Goal: Information Seeking & Learning: Check status

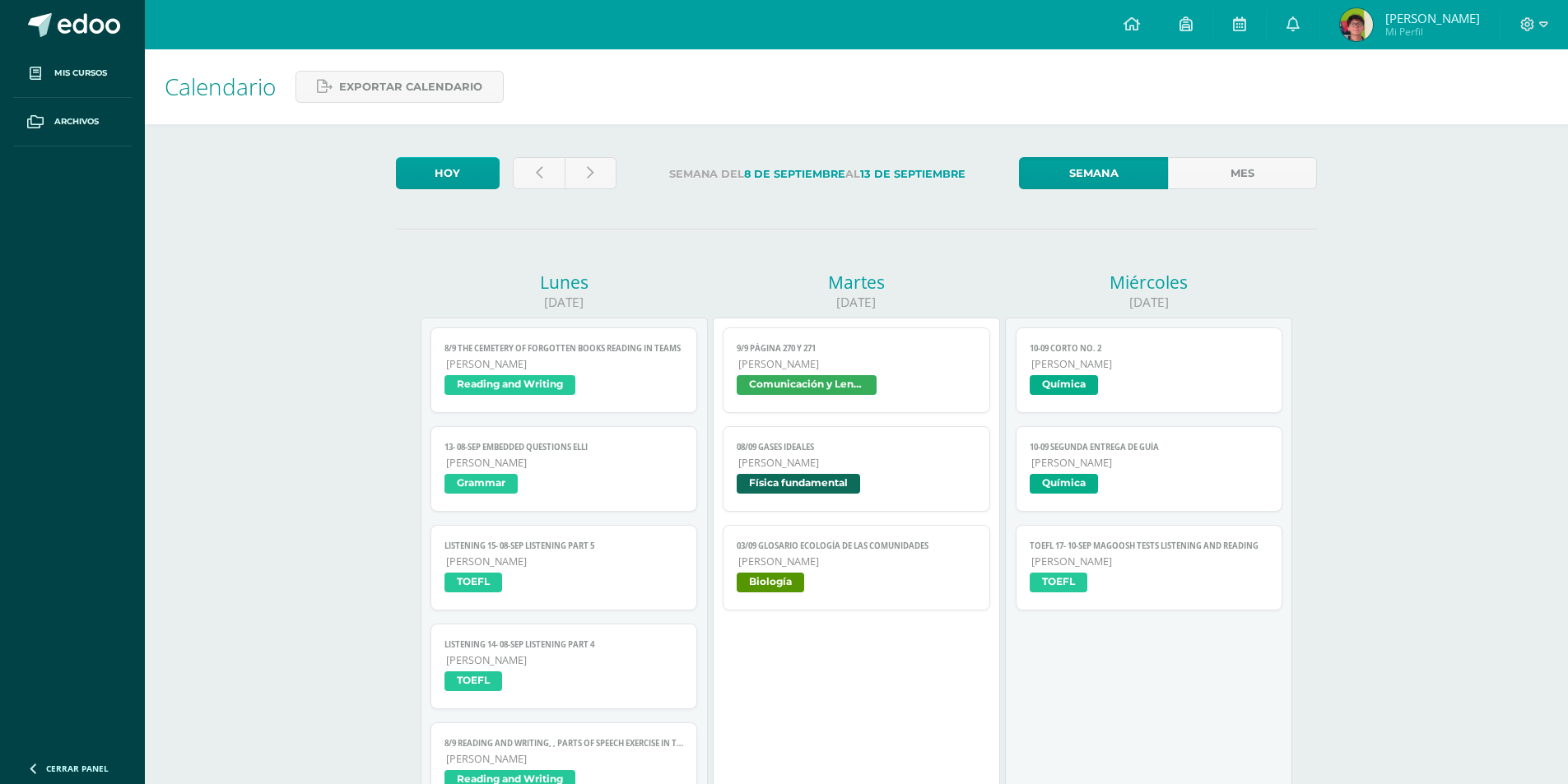
scroll to position [165, 0]
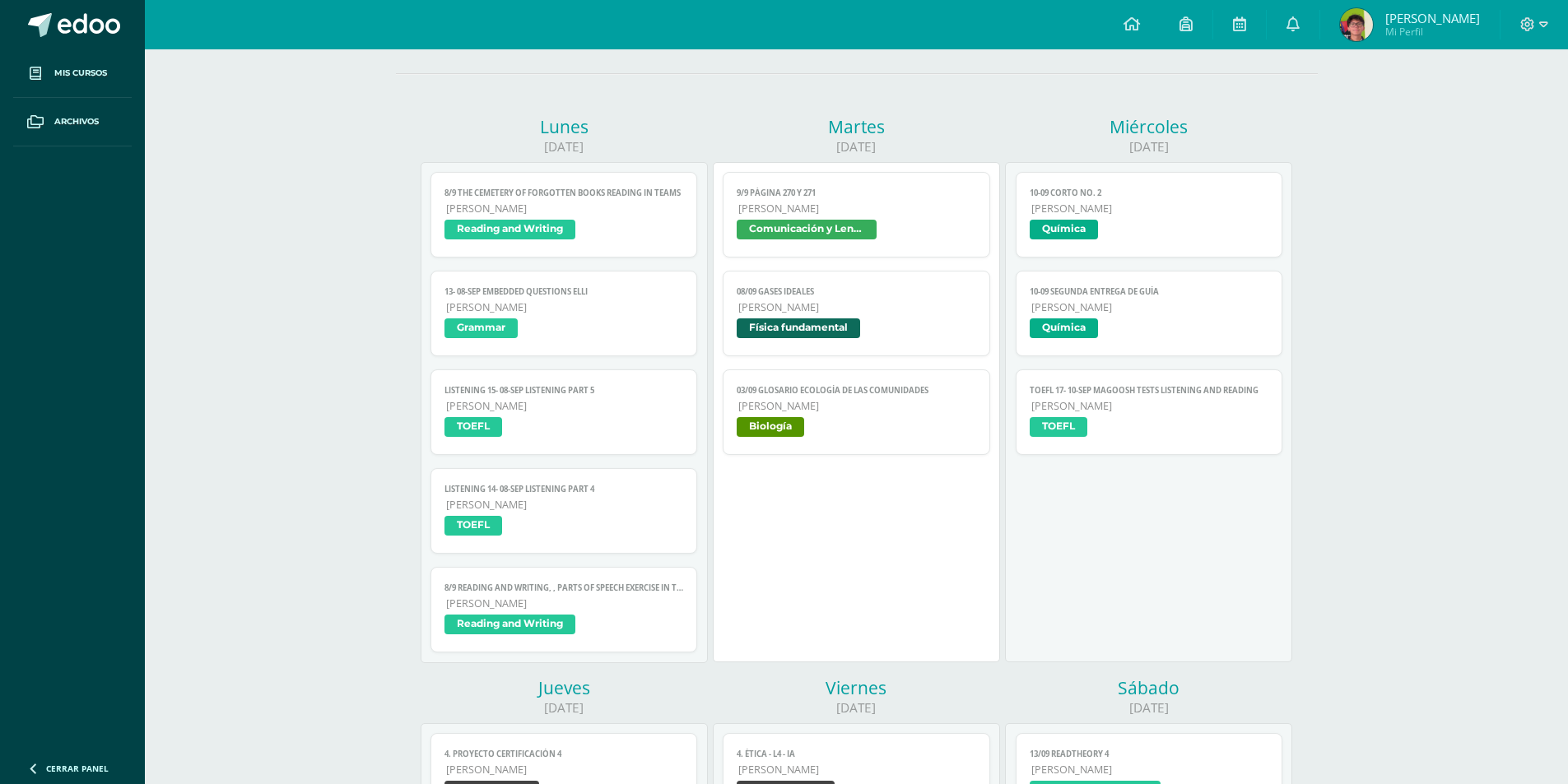
click at [1367, 27] on img at bounding box center [1356, 24] width 33 height 33
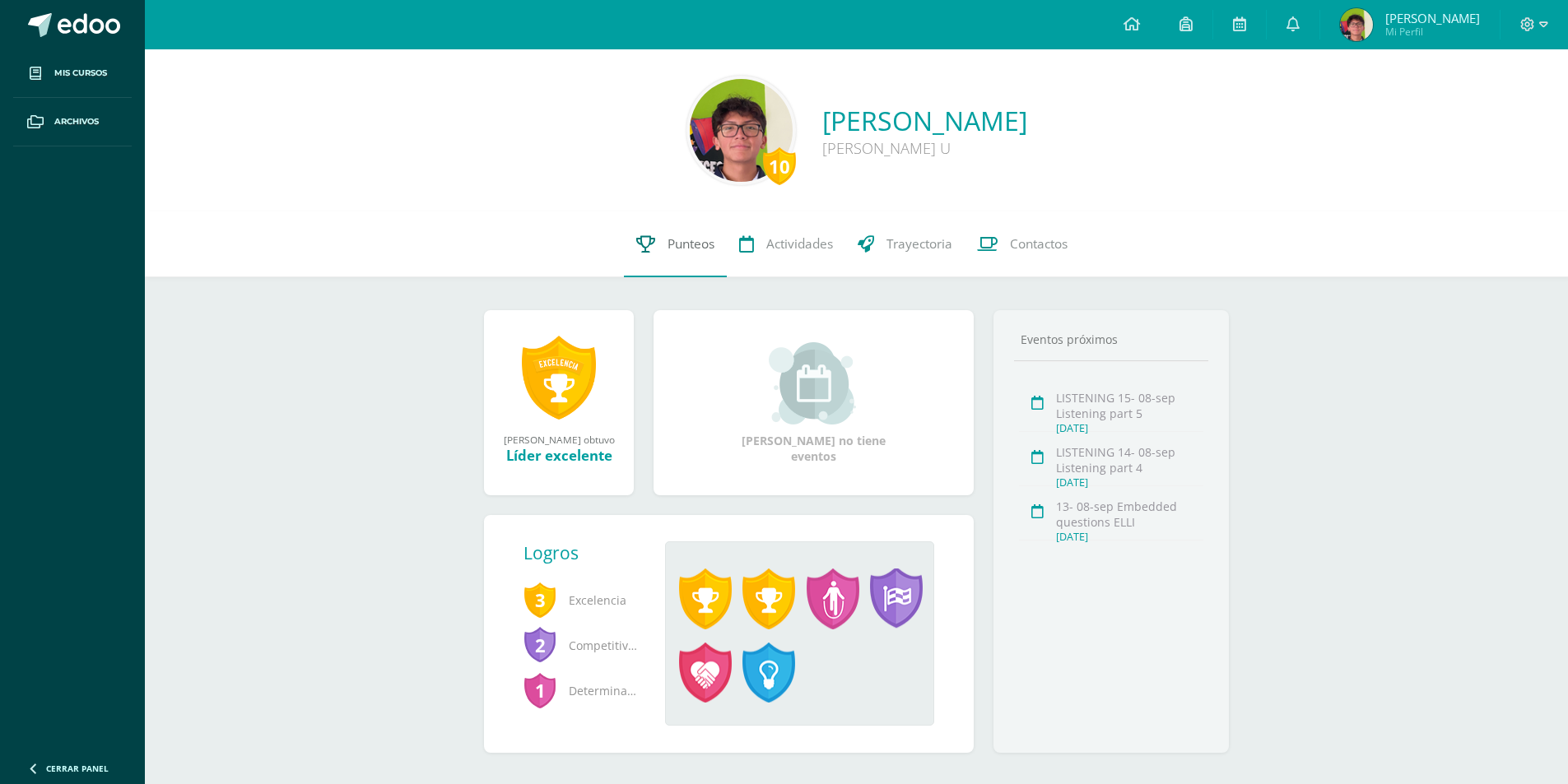
click at [678, 243] on span "Punteos" at bounding box center [691, 243] width 47 height 17
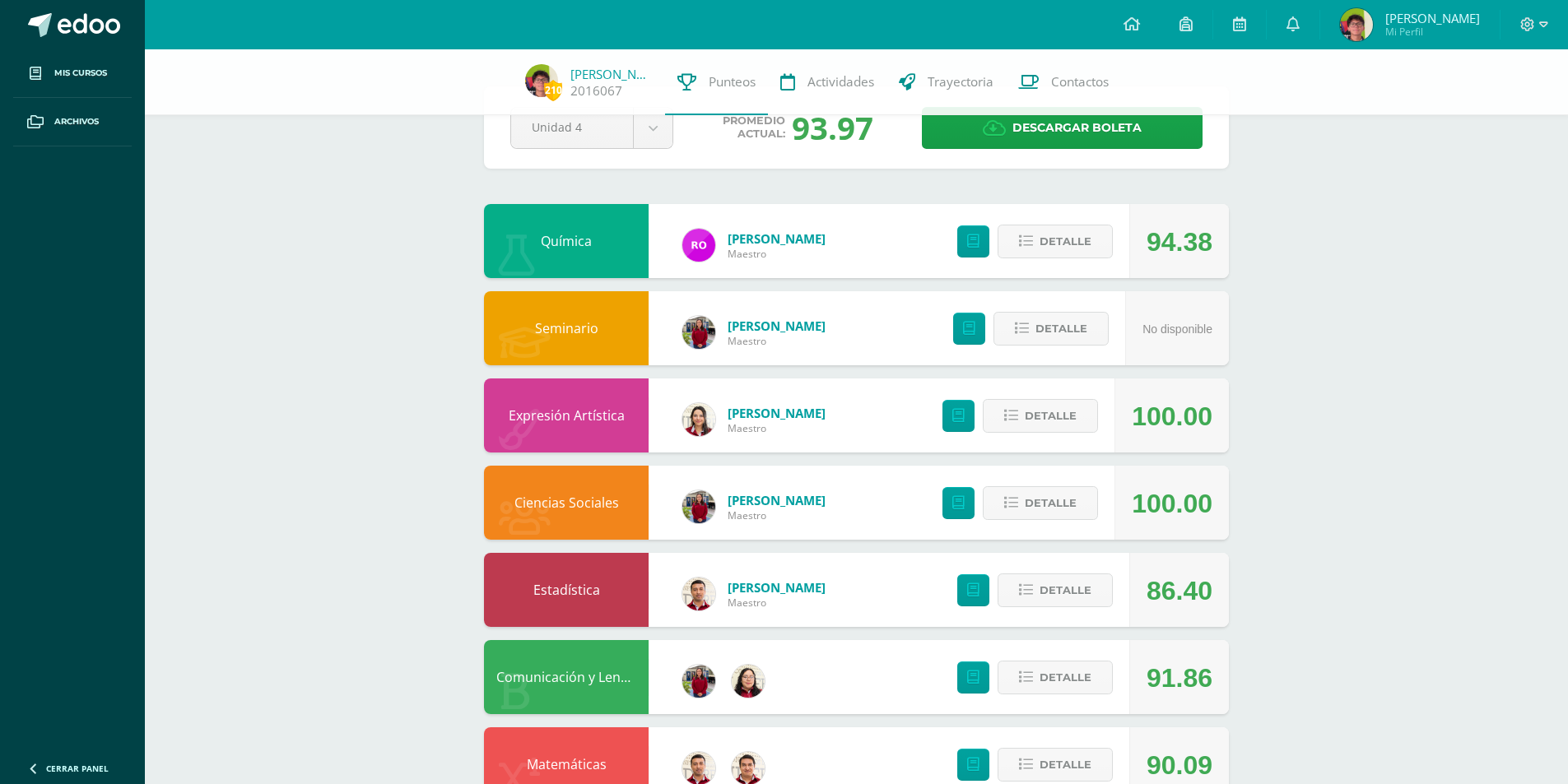
scroll to position [82, 0]
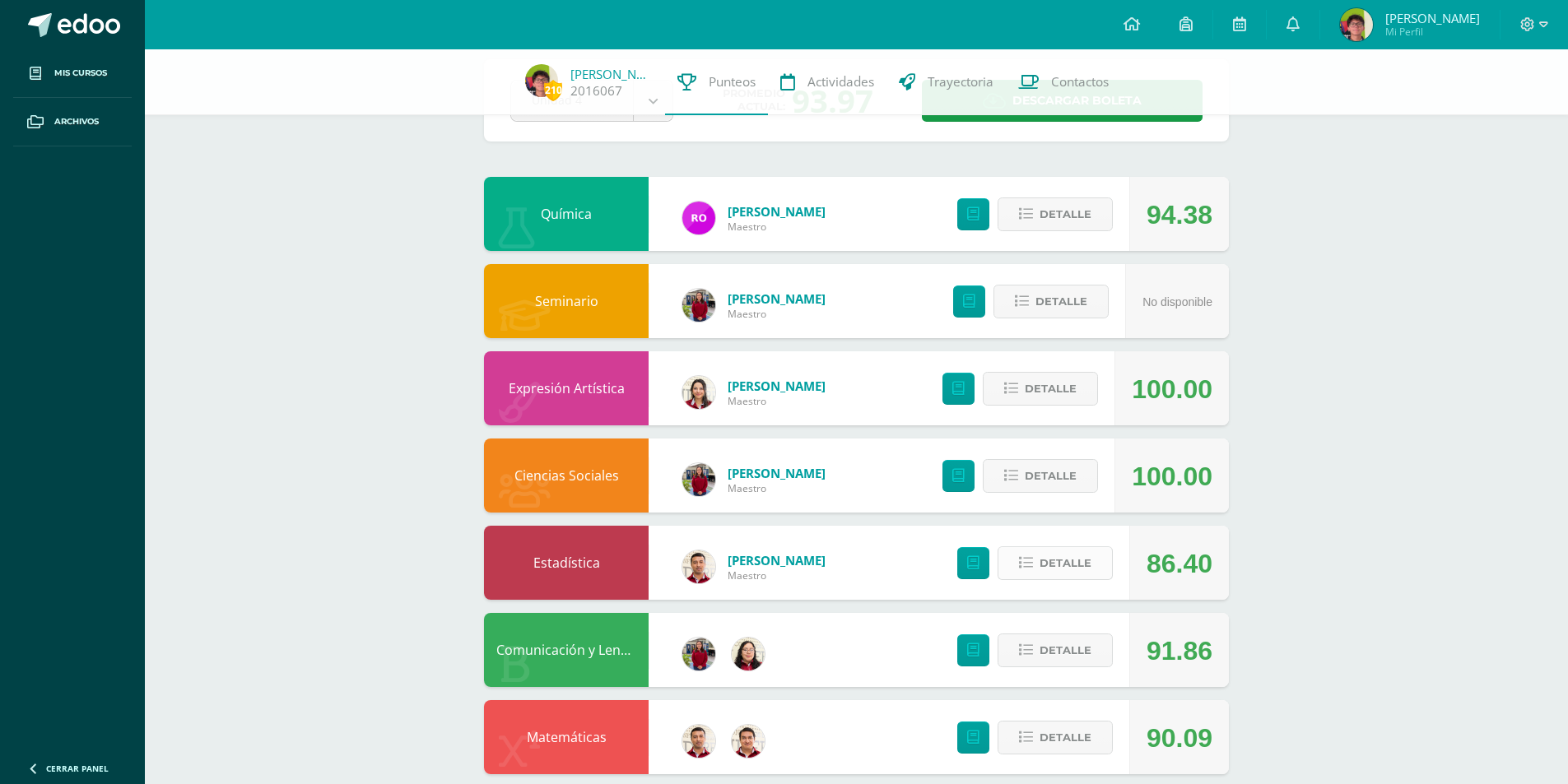
click at [1062, 554] on span "Detalle" at bounding box center [1066, 563] width 52 height 30
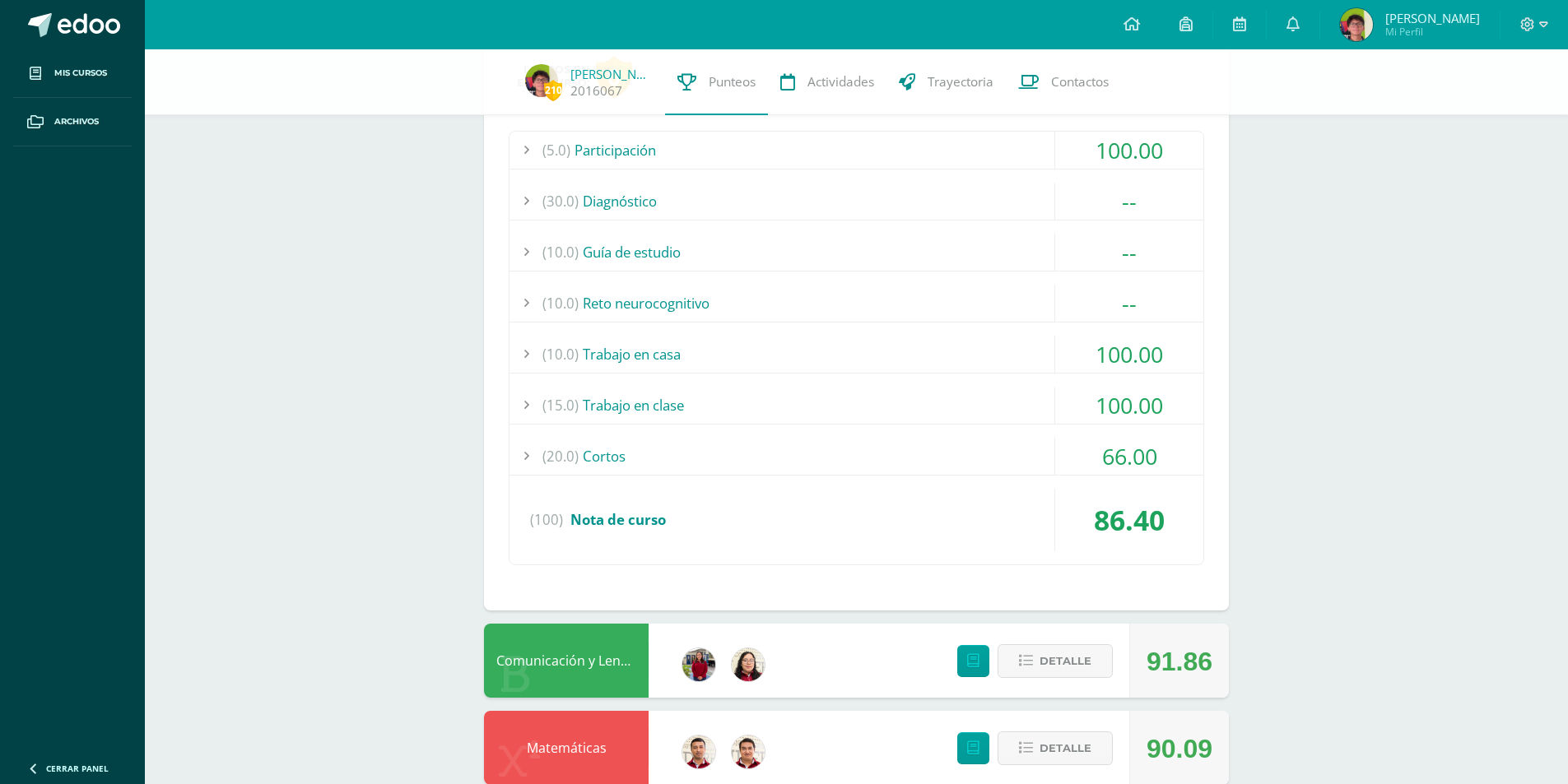
scroll to position [659, 0]
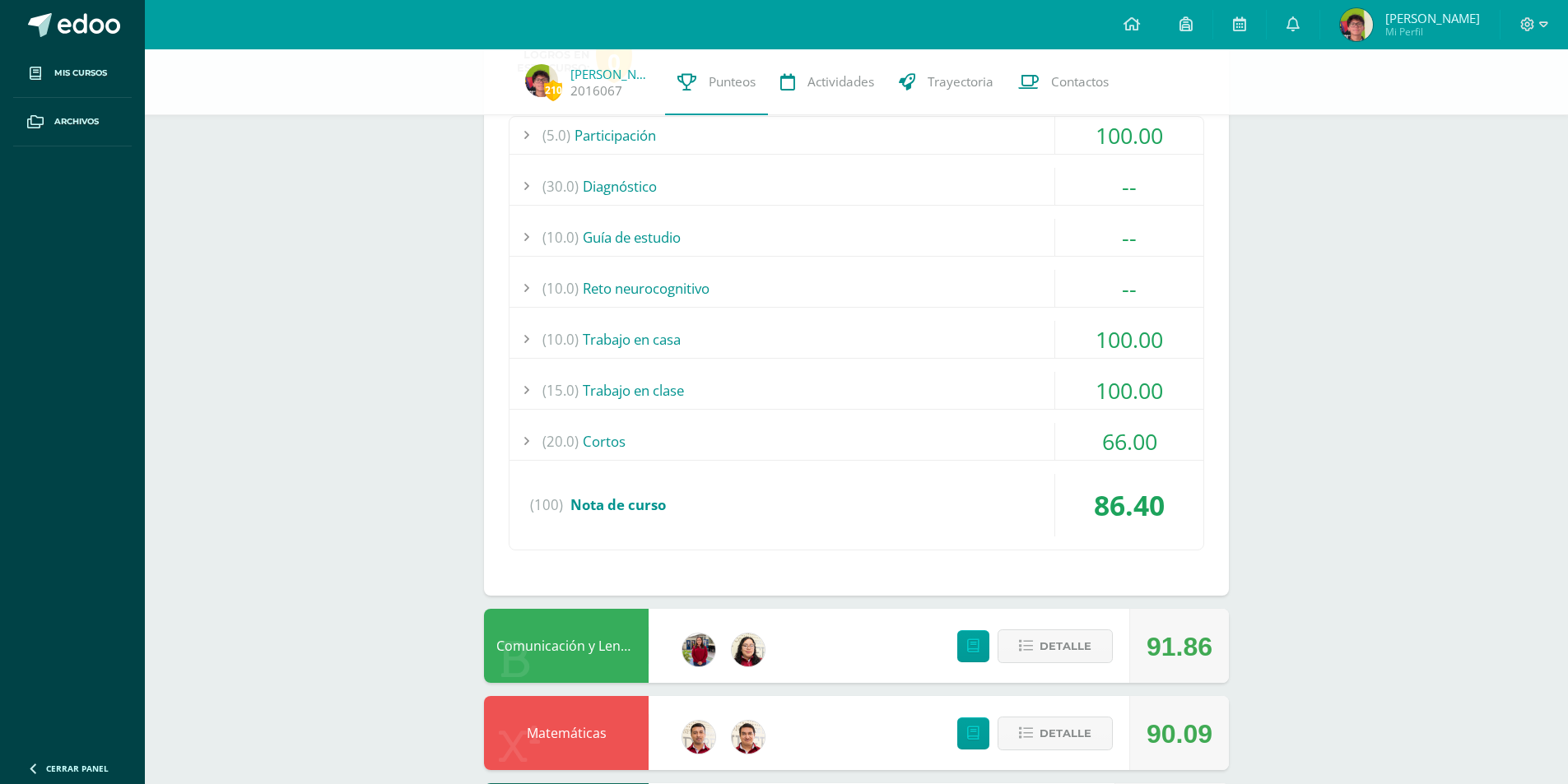
click at [988, 457] on div "(20.0) [GEOGRAPHIC_DATA]" at bounding box center [856, 441] width 694 height 37
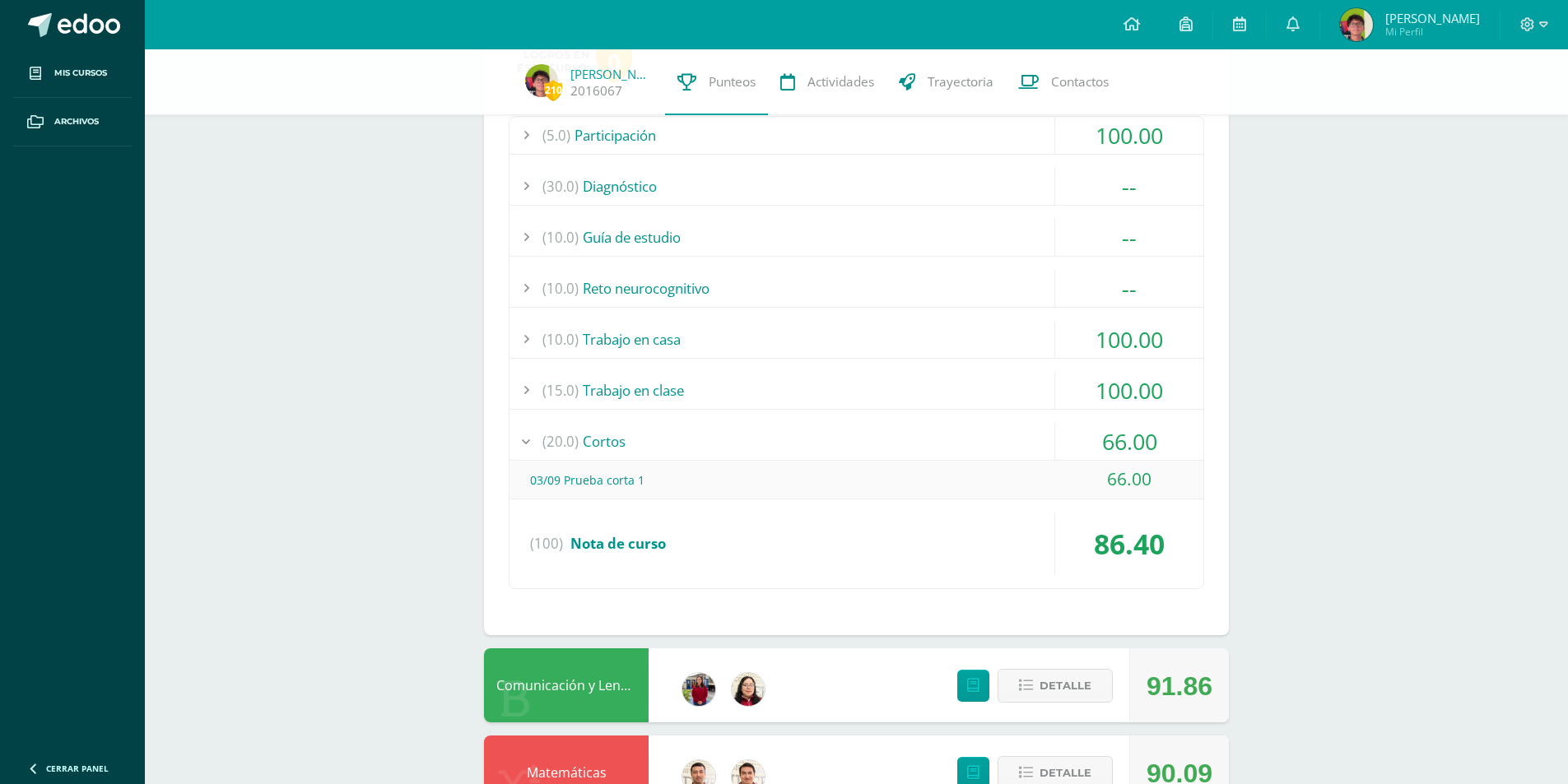
click at [988, 457] on div "(20.0) Cortos" at bounding box center [856, 441] width 694 height 37
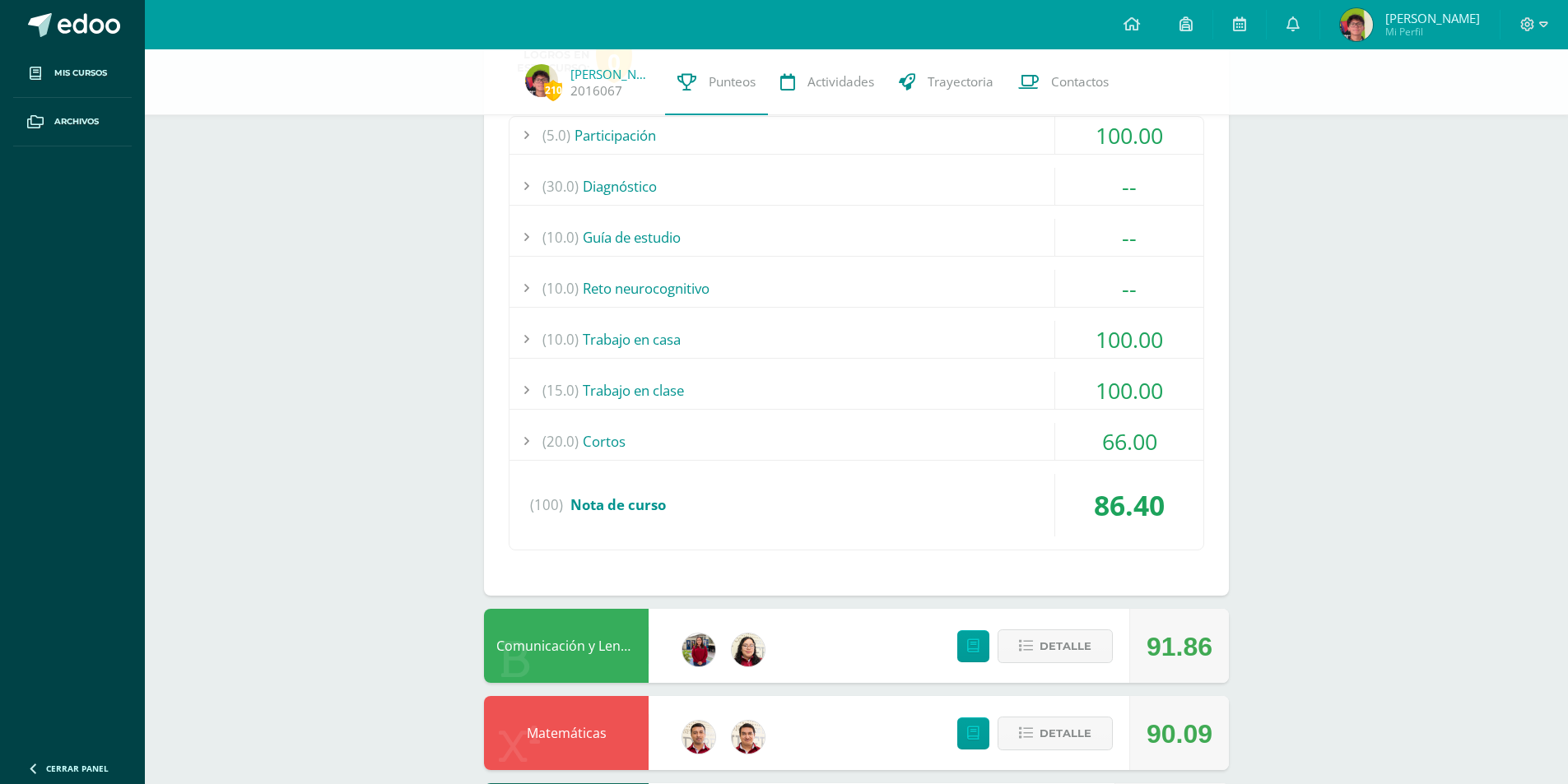
click at [993, 402] on div "(15.0) Trabajo en clase" at bounding box center [856, 391] width 694 height 37
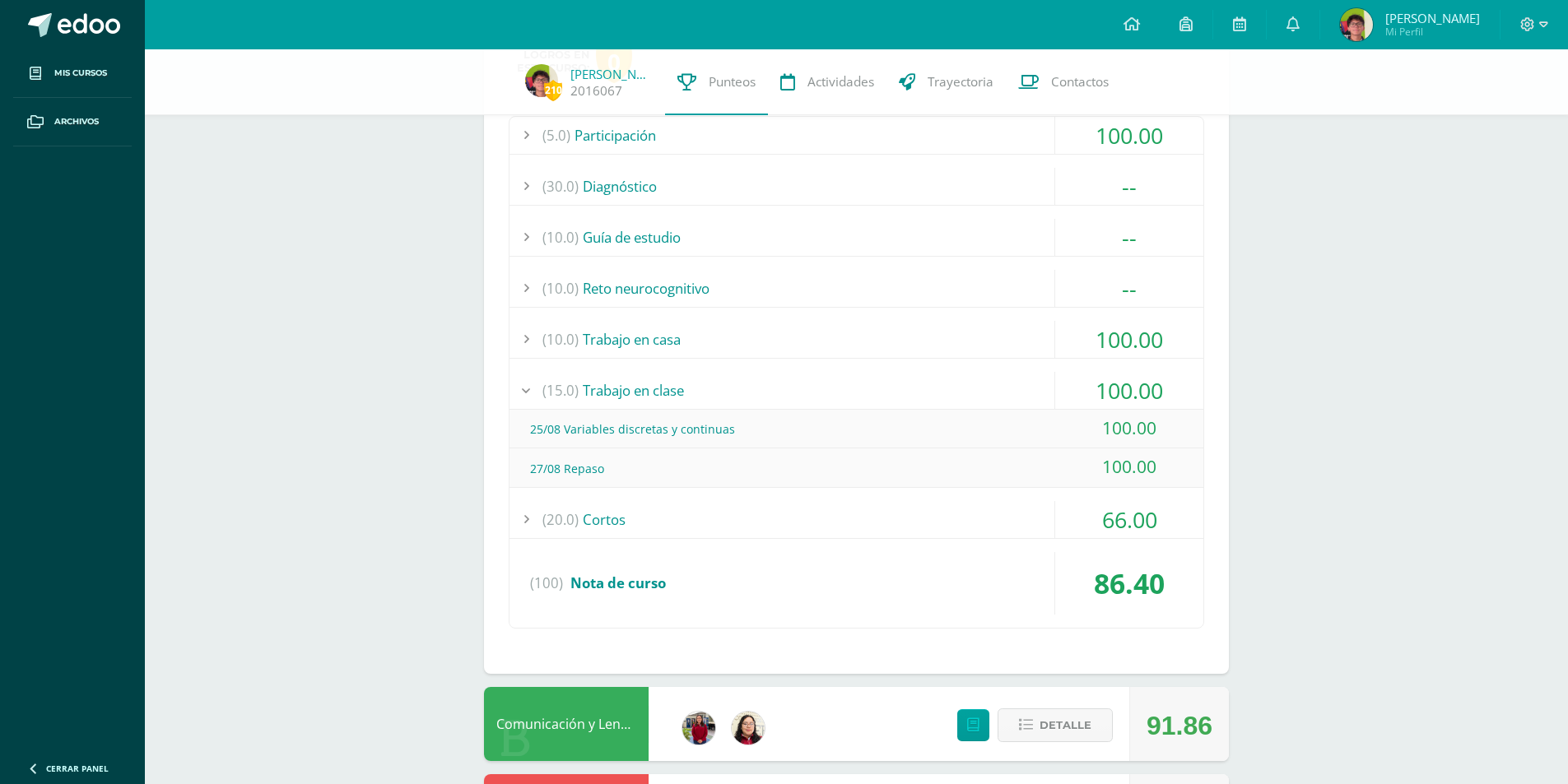
click at [1010, 347] on div "(10.0) Trabajo en casa" at bounding box center [856, 340] width 694 height 37
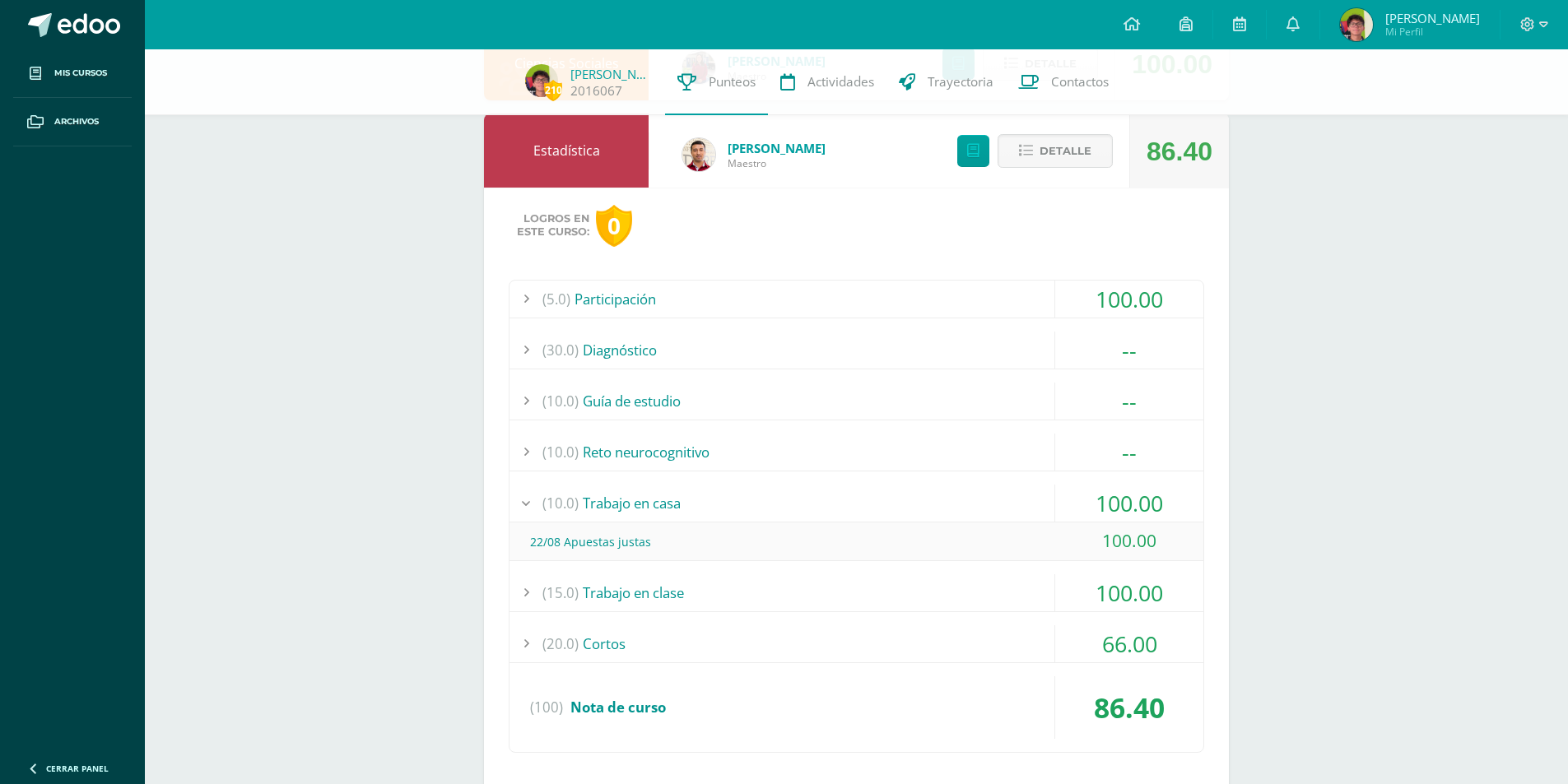
scroll to position [494, 0]
click at [992, 289] on div "(5.0) Participación" at bounding box center [856, 300] width 694 height 37
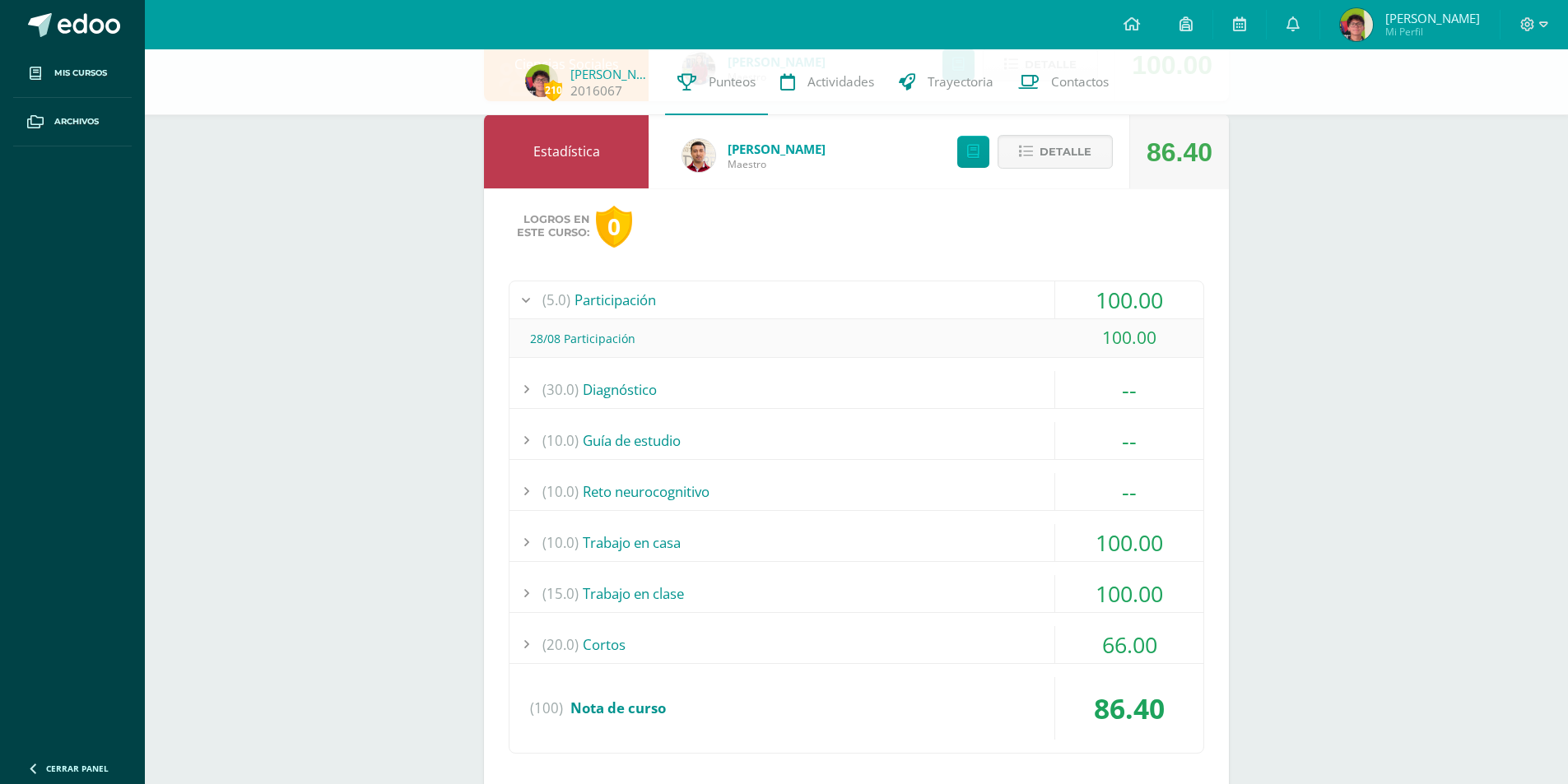
click at [1037, 180] on div "Detalle" at bounding box center [1031, 151] width 197 height 74
click at [1052, 167] on span "Detalle" at bounding box center [1066, 151] width 52 height 30
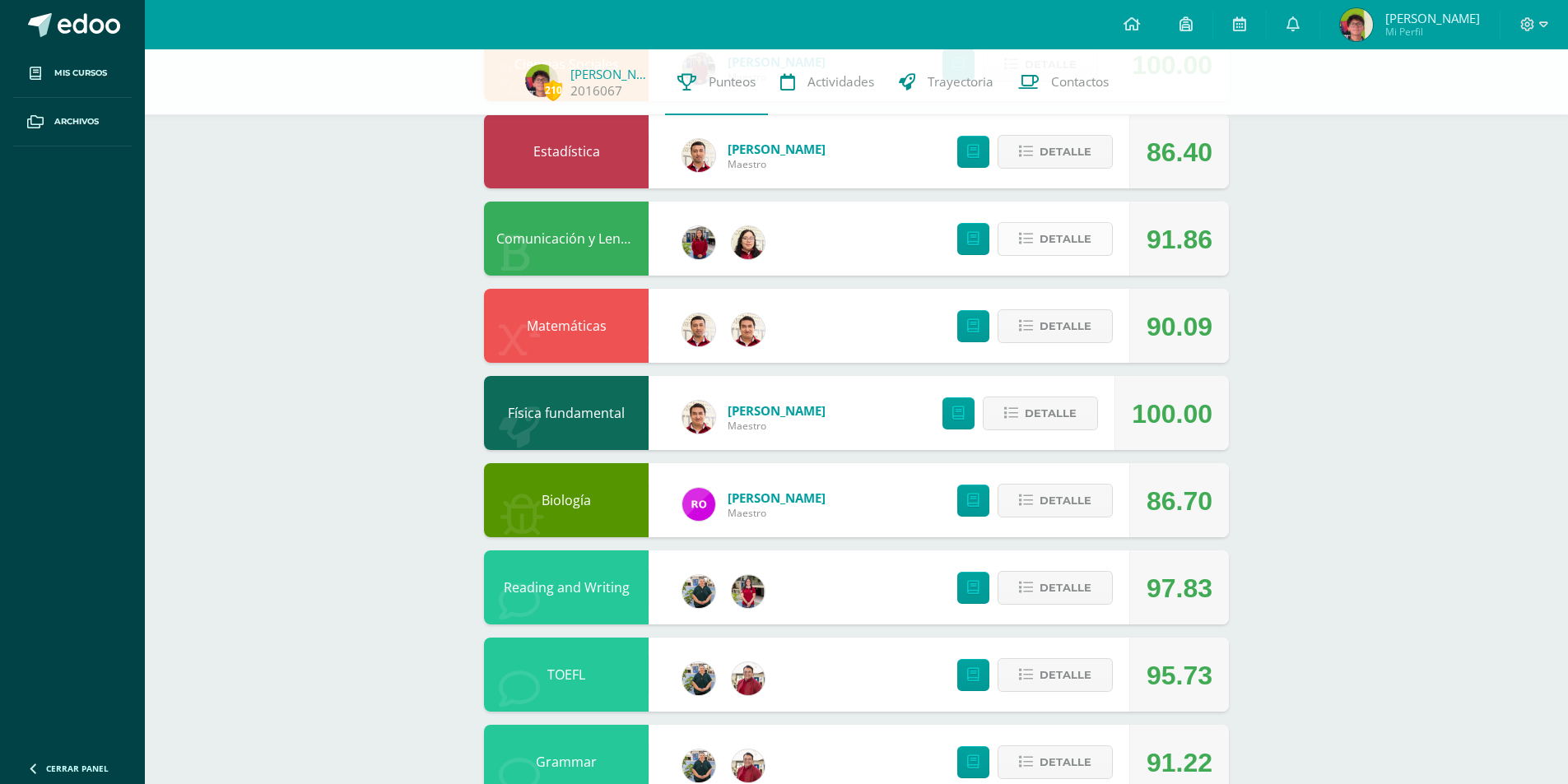
click at [1040, 237] on button "Detalle" at bounding box center [1055, 239] width 115 height 34
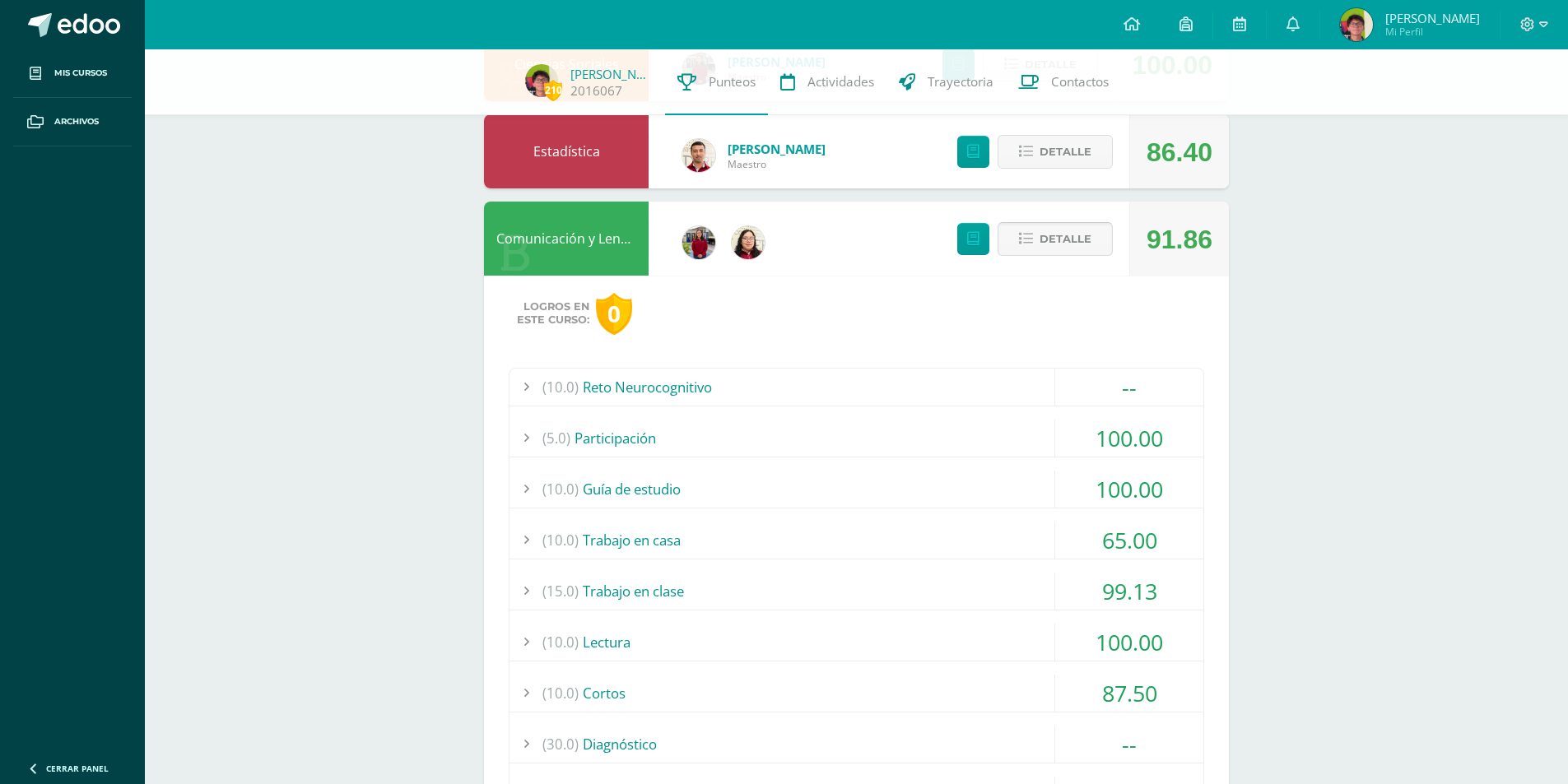
click at [1040, 237] on button "Detalle" at bounding box center [1055, 239] width 115 height 34
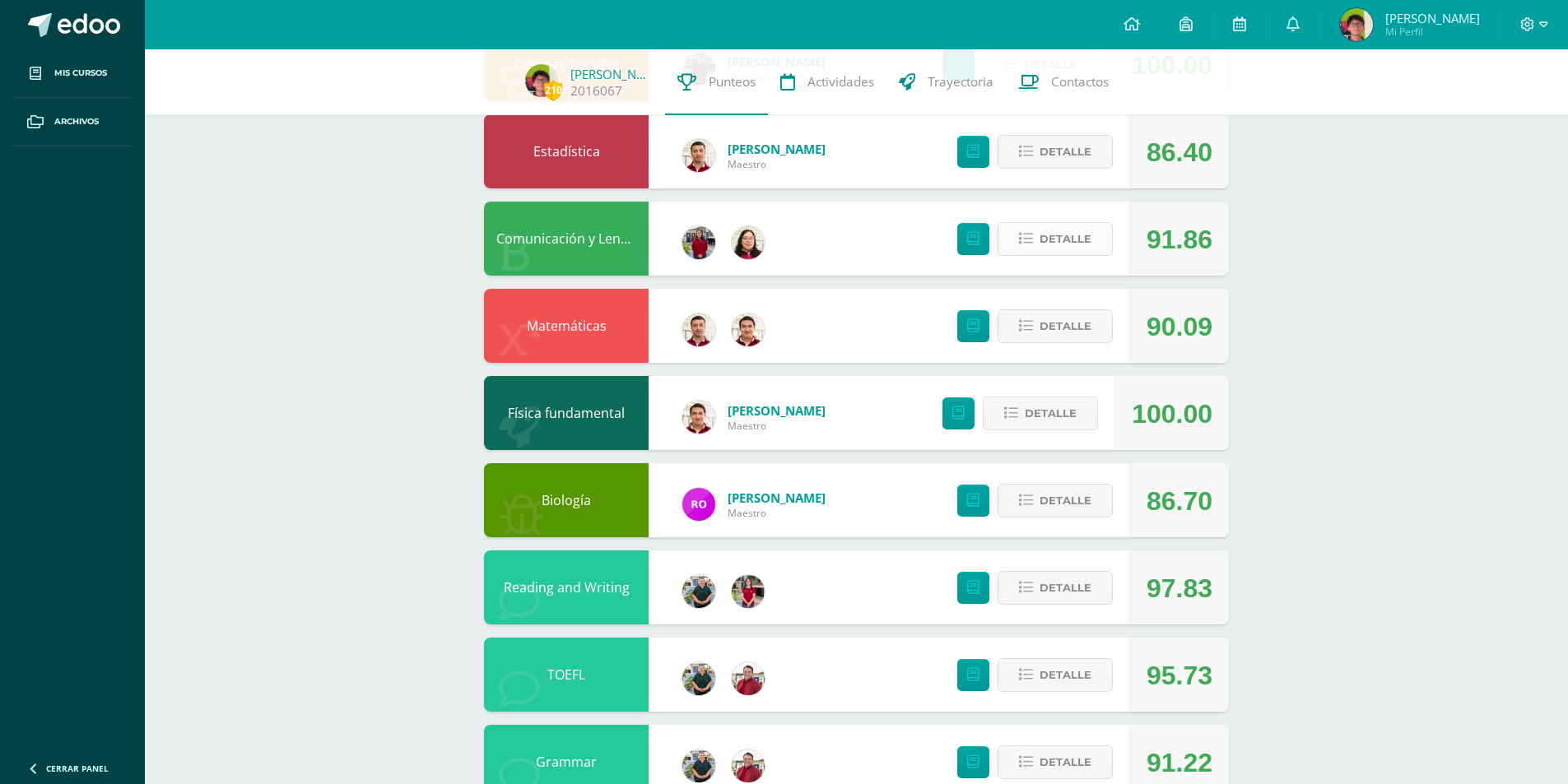
click at [1040, 237] on button "Detalle" at bounding box center [1055, 239] width 115 height 34
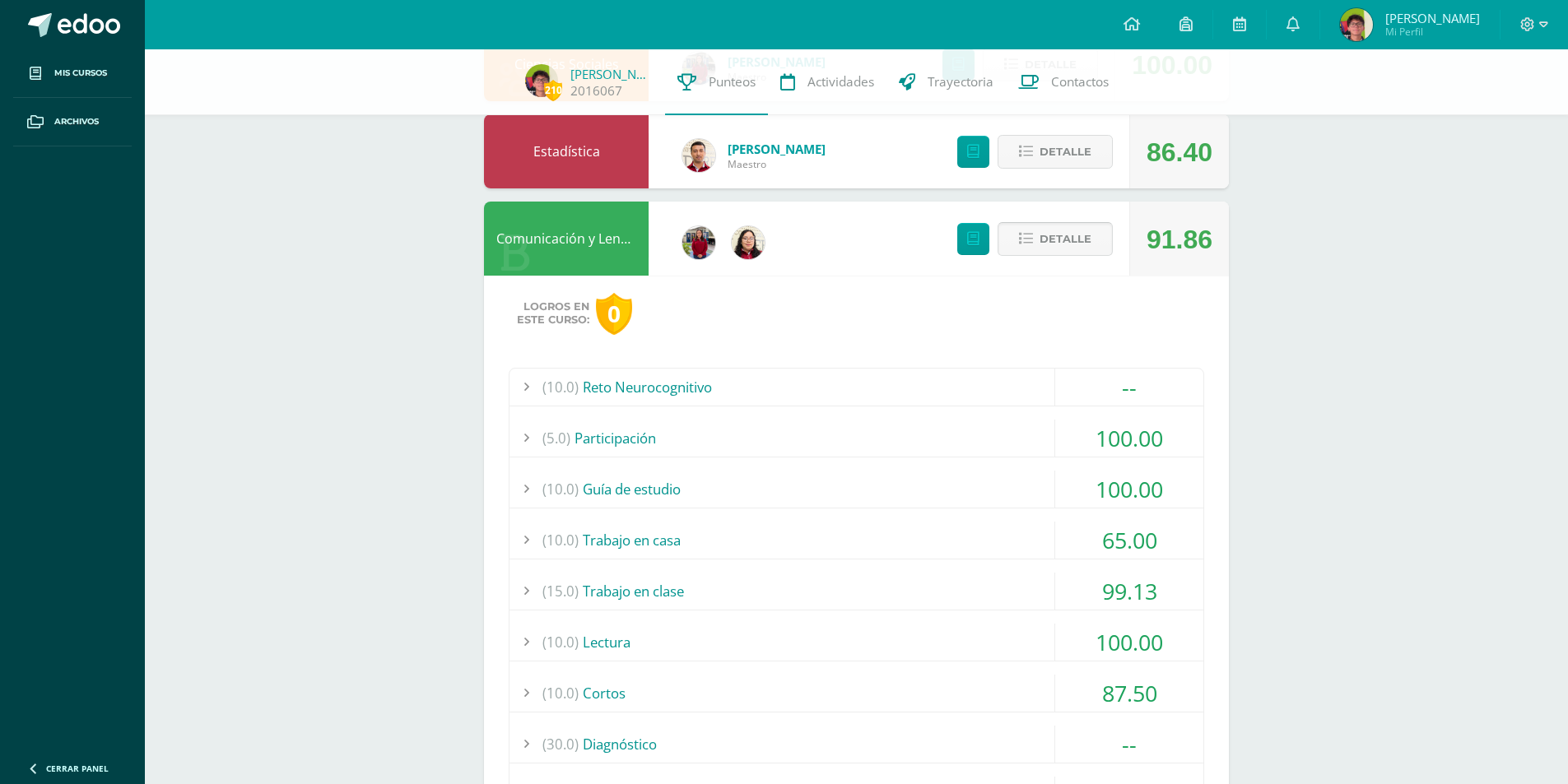
click at [1040, 237] on button "Detalle" at bounding box center [1055, 239] width 115 height 34
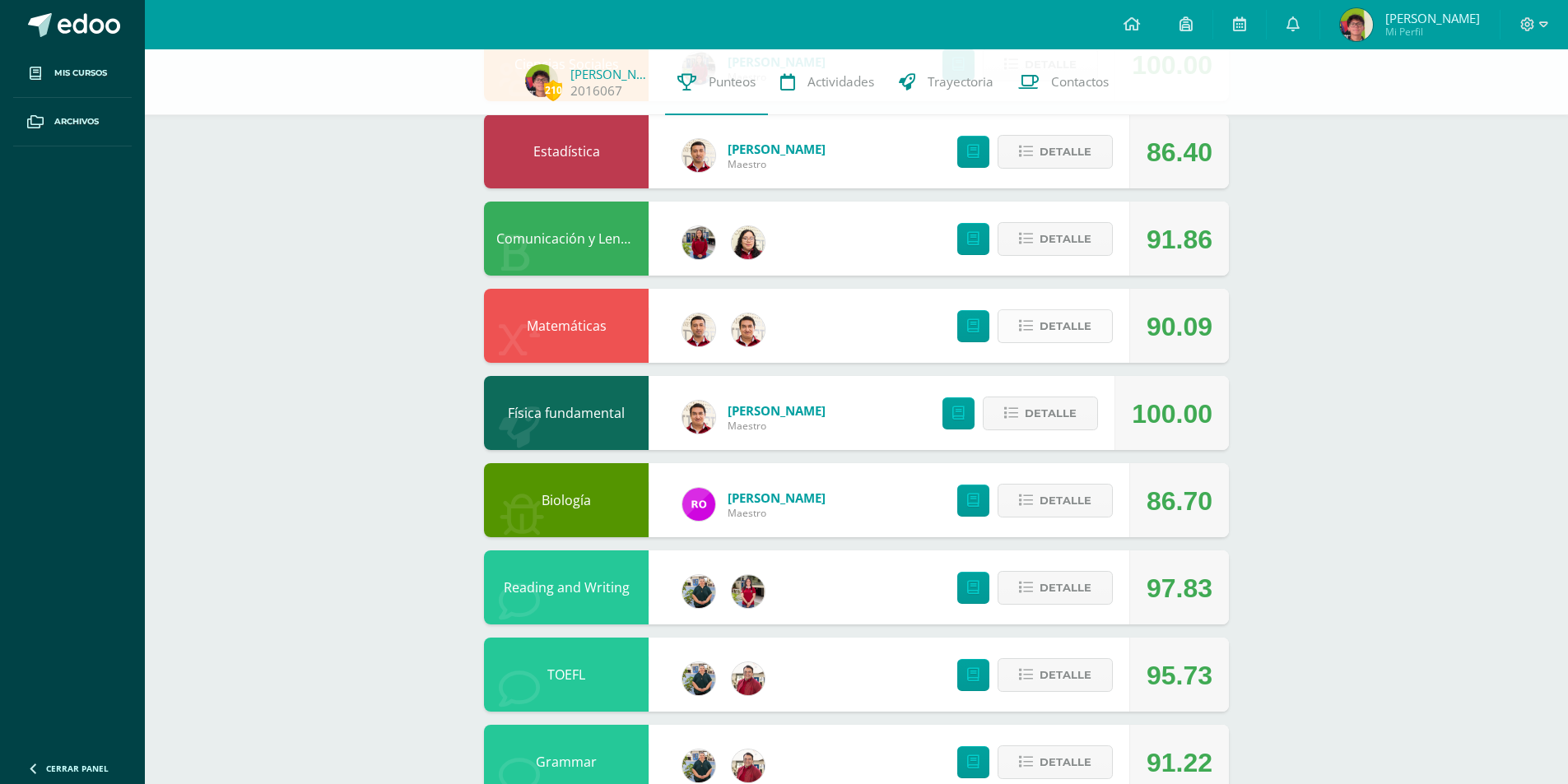
click at [1080, 333] on span "Detalle" at bounding box center [1066, 327] width 52 height 30
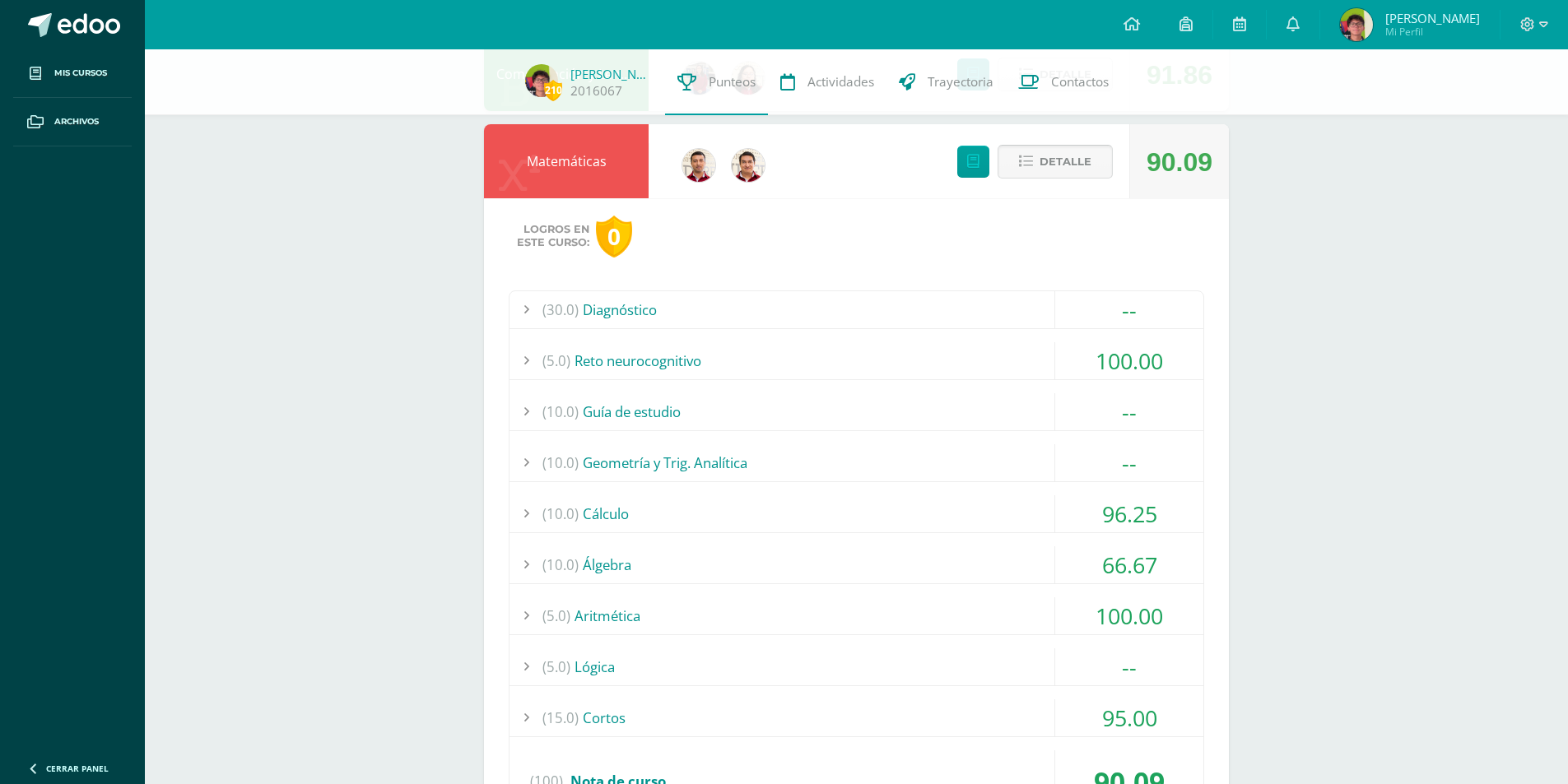
scroll to position [740, 0]
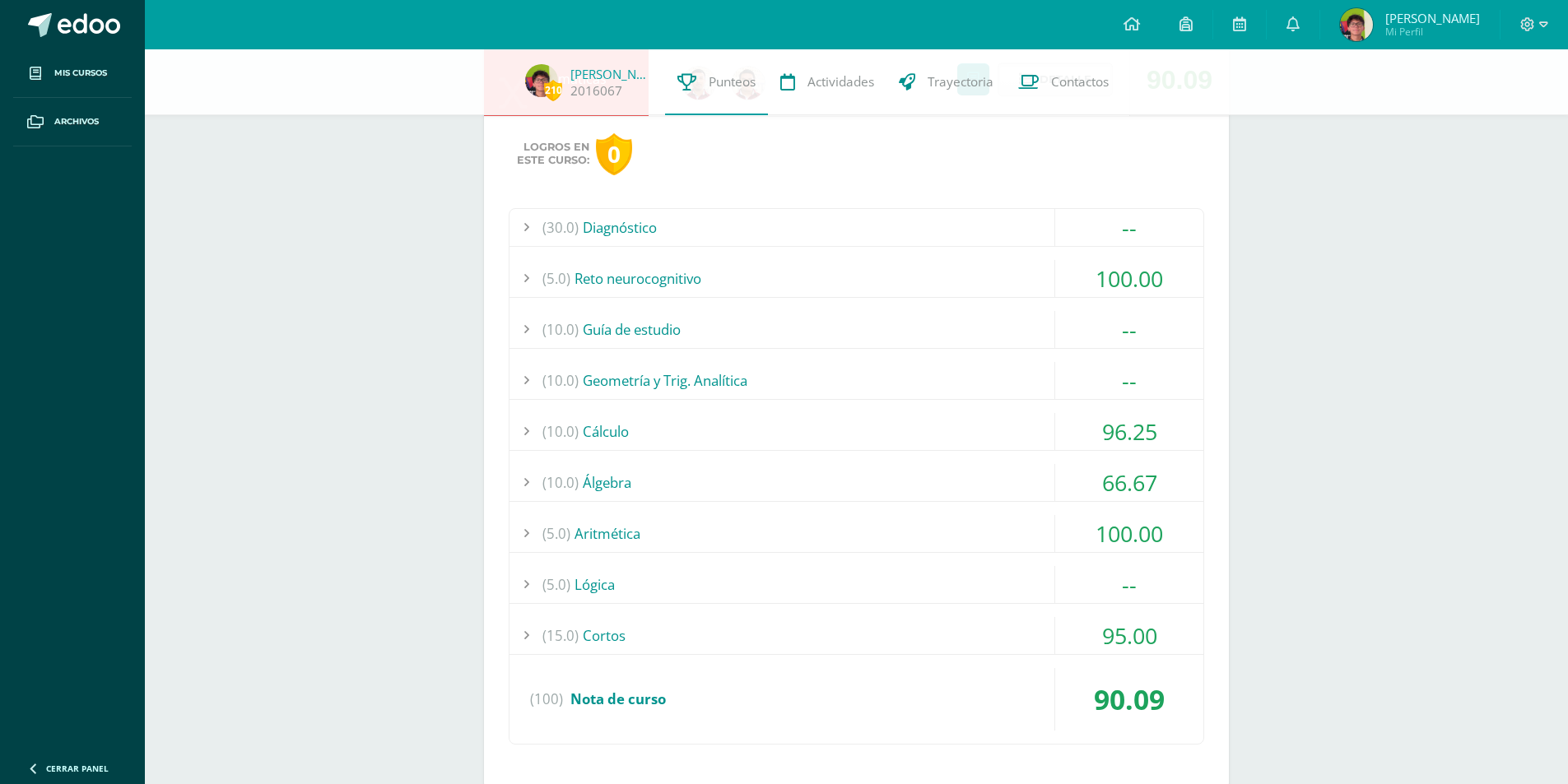
click at [971, 461] on div "(30.0) Diagnóstico -- Sin actividades (5.0) Reto neurocognitivo 100.00 (100)" at bounding box center [856, 476] width 695 height 537
click at [961, 483] on div "(10.0) Álgebra" at bounding box center [856, 482] width 694 height 37
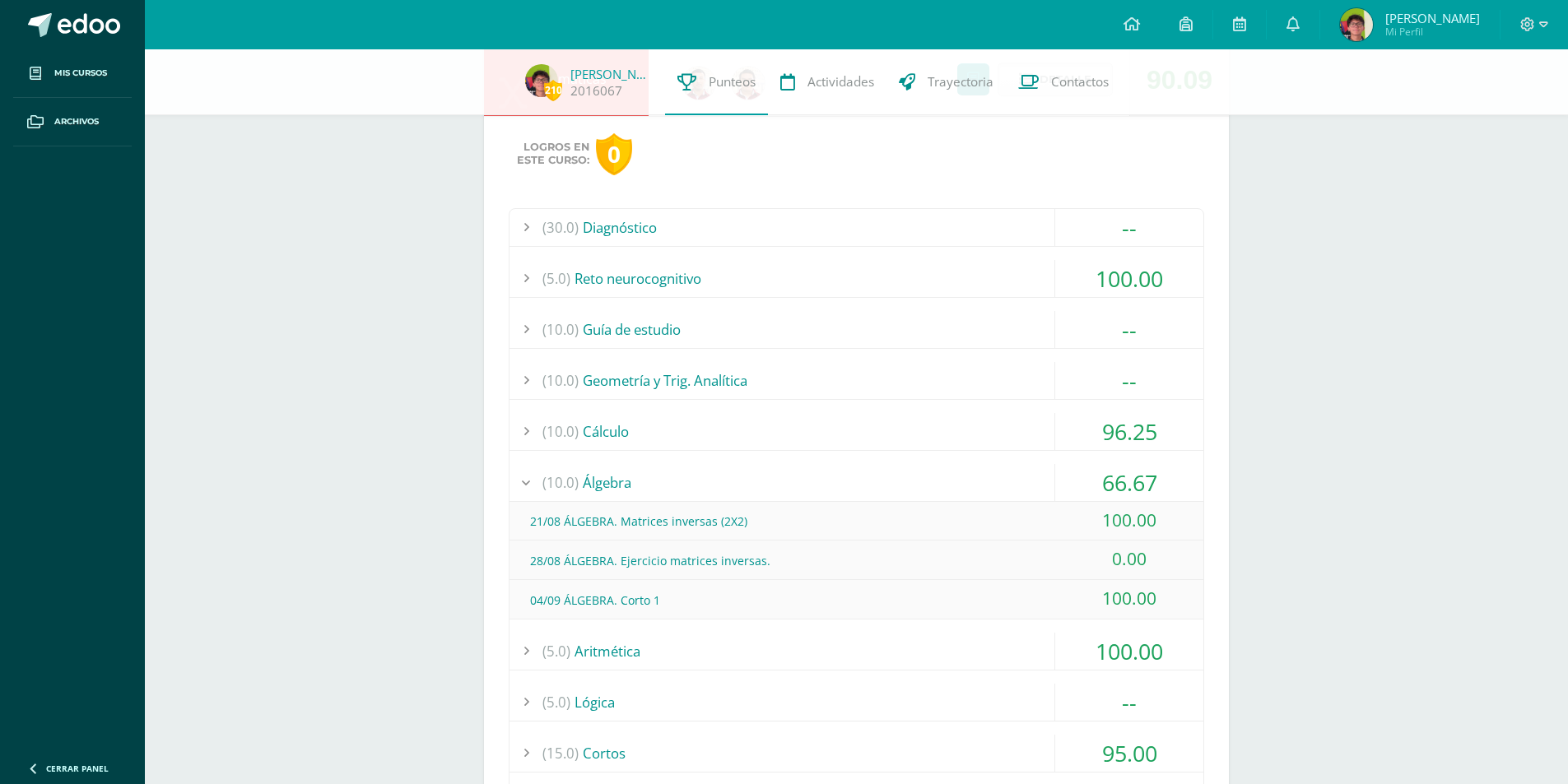
click at [961, 483] on div "(10.0) Álgebra" at bounding box center [856, 482] width 694 height 37
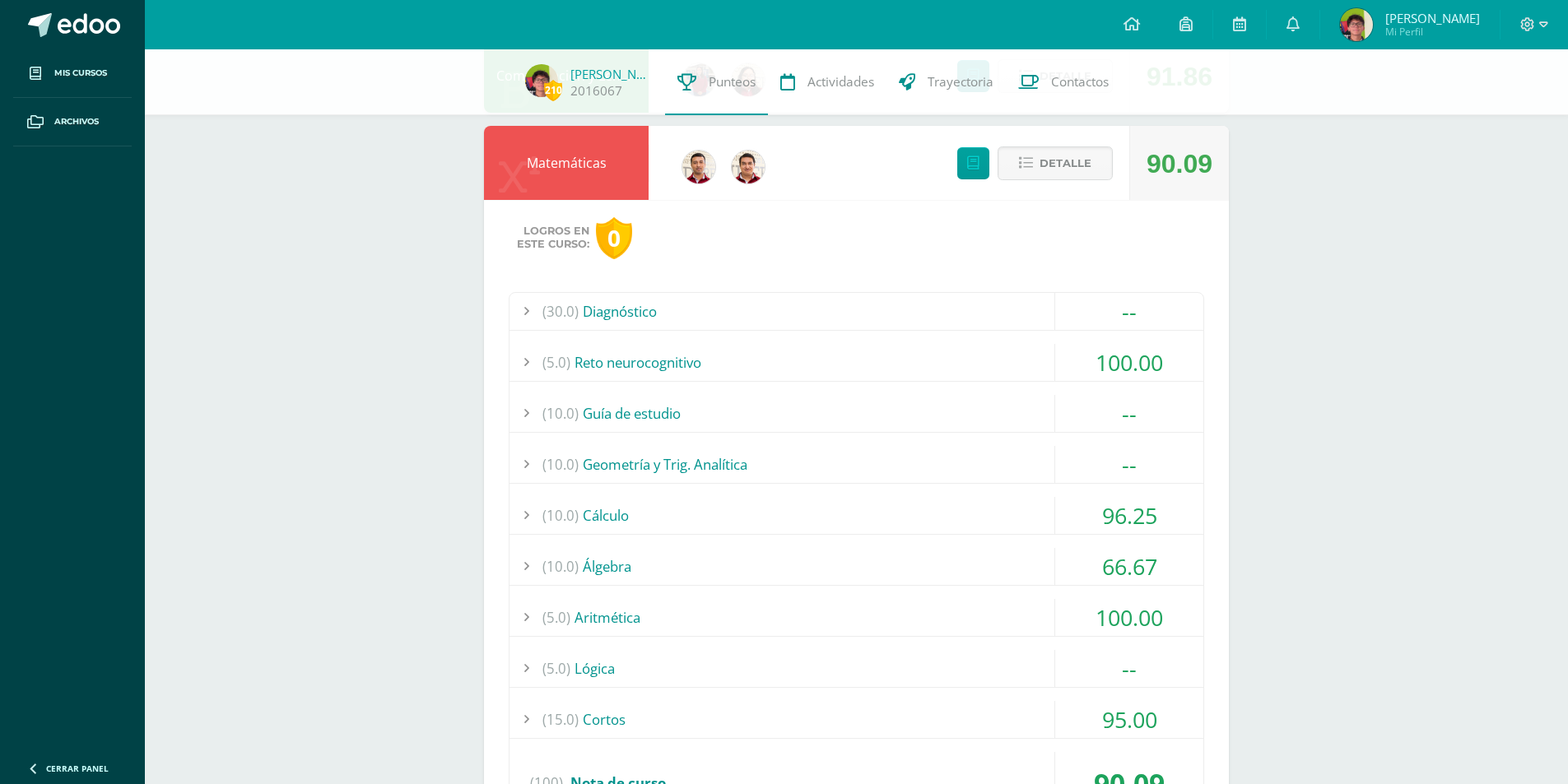
scroll to position [494, 0]
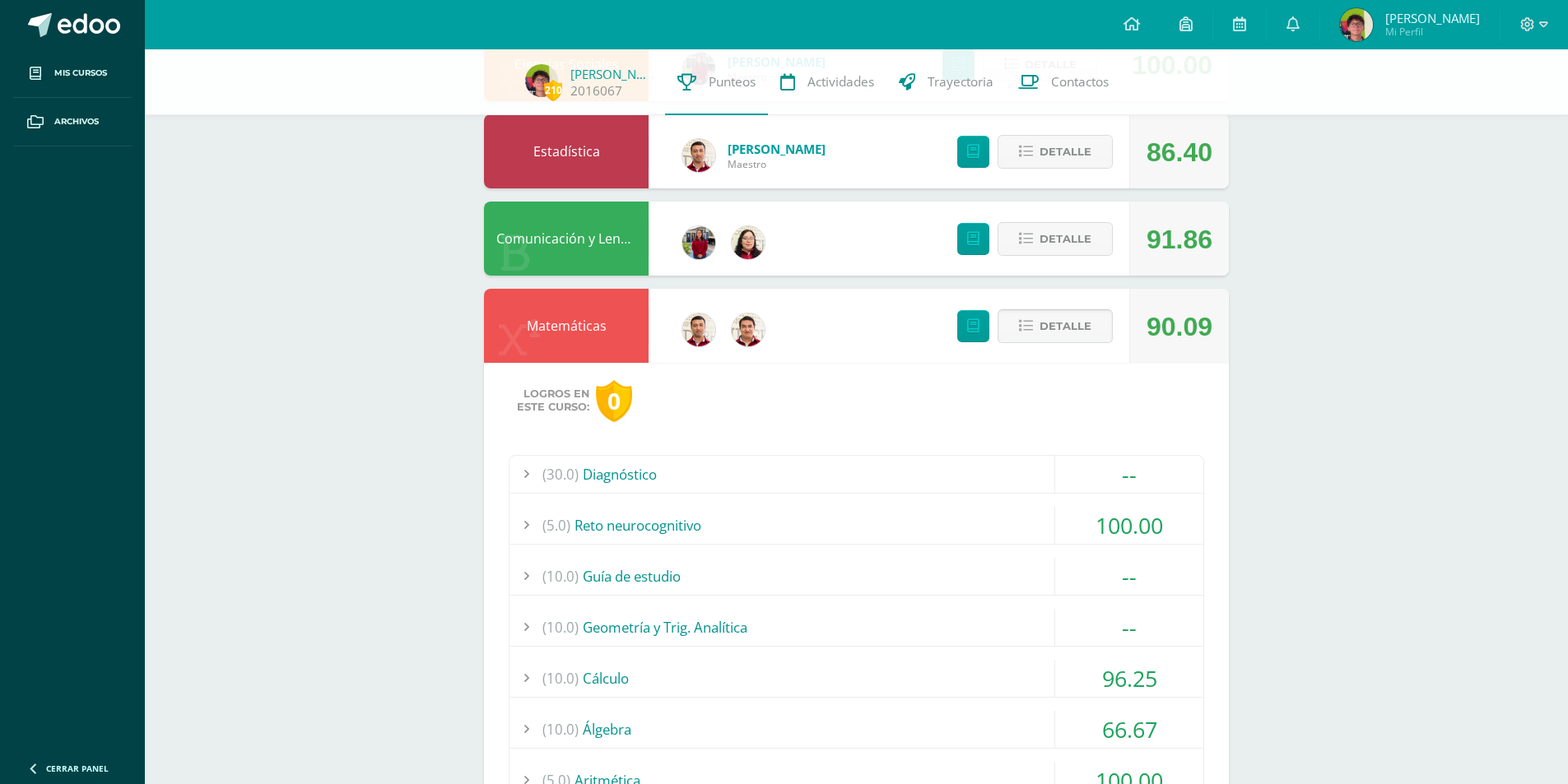
click at [1067, 322] on span "Detalle" at bounding box center [1066, 327] width 52 height 30
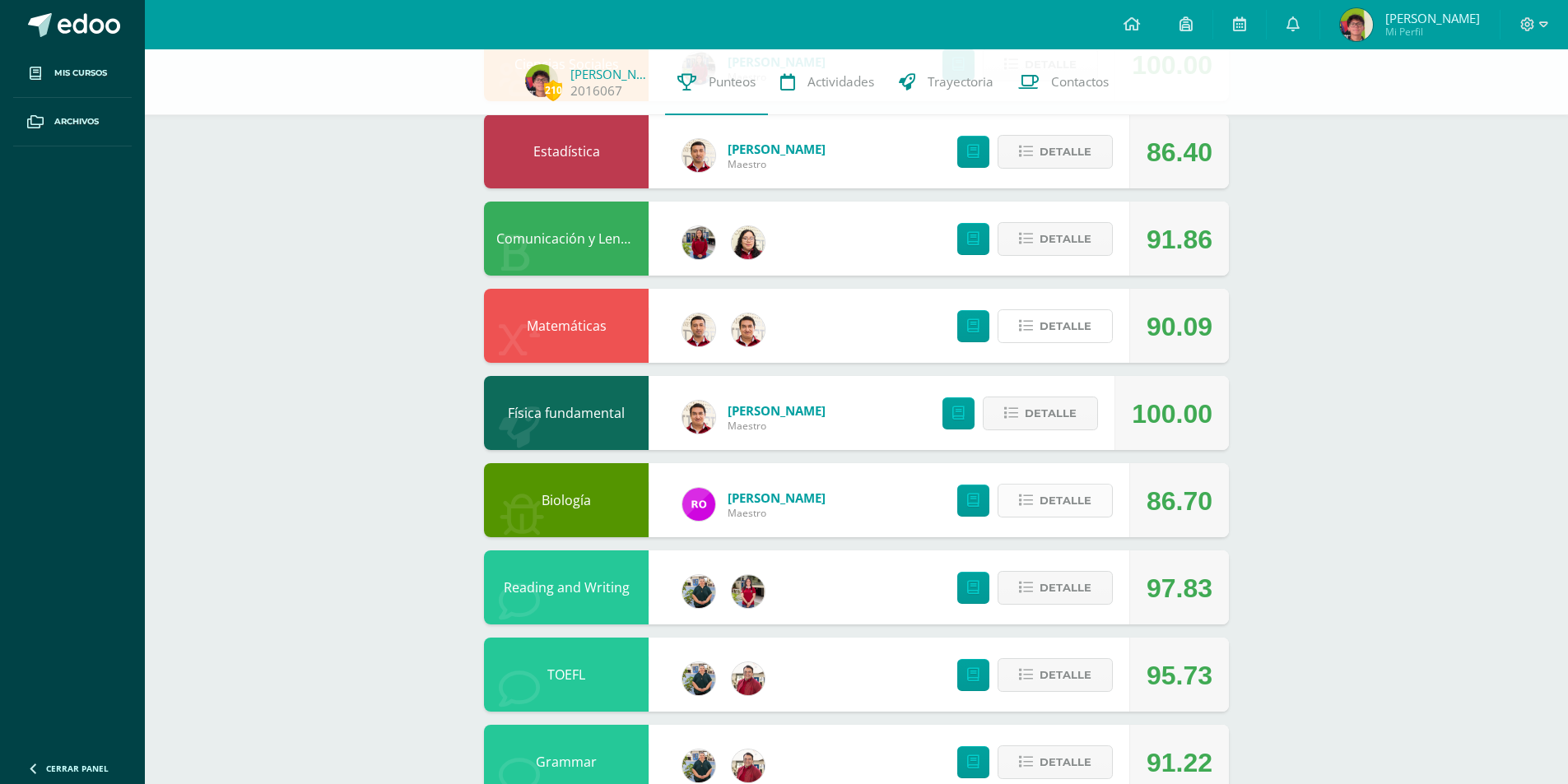
scroll to position [576, 0]
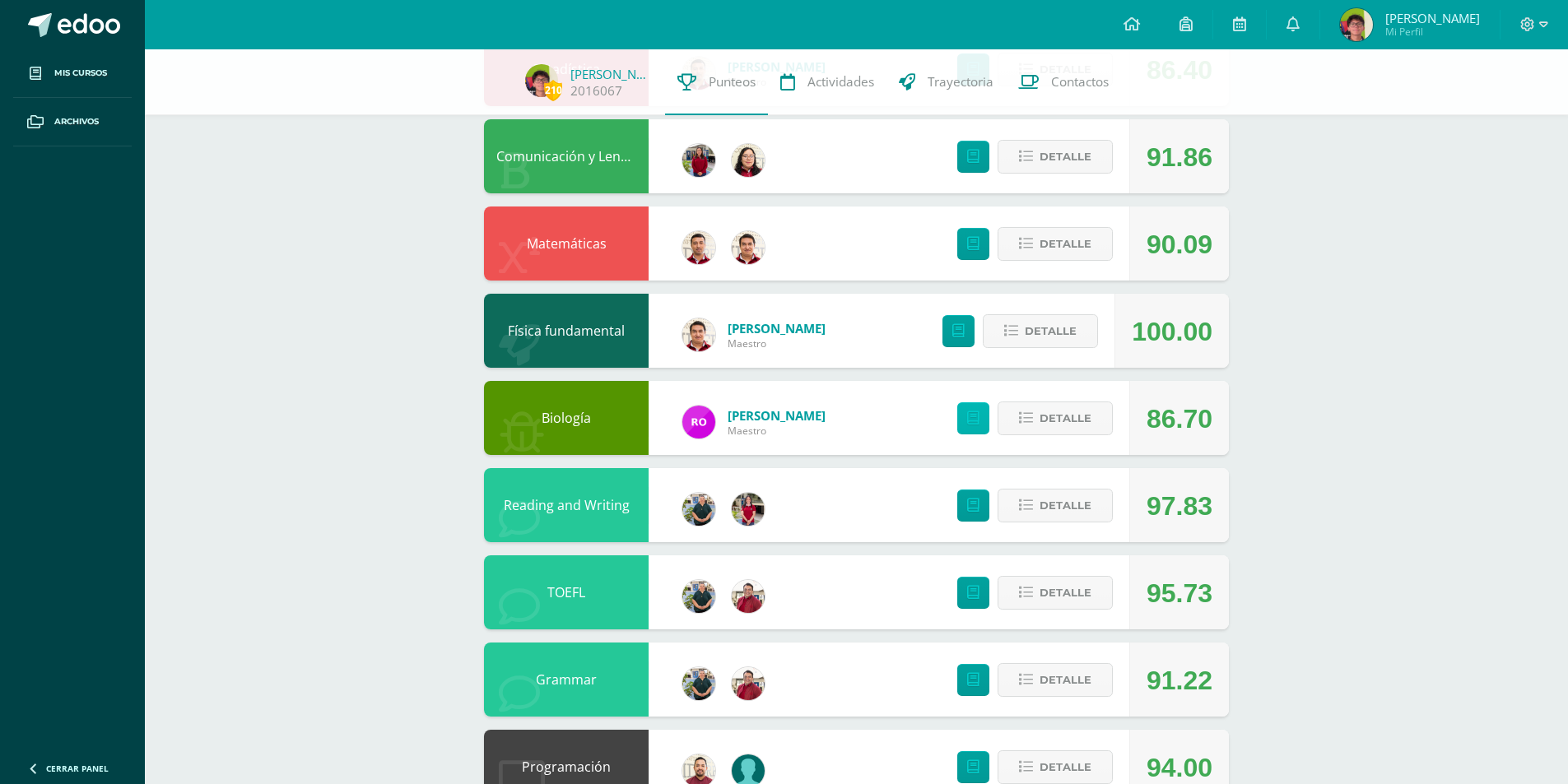
click at [984, 416] on link at bounding box center [973, 418] width 32 height 32
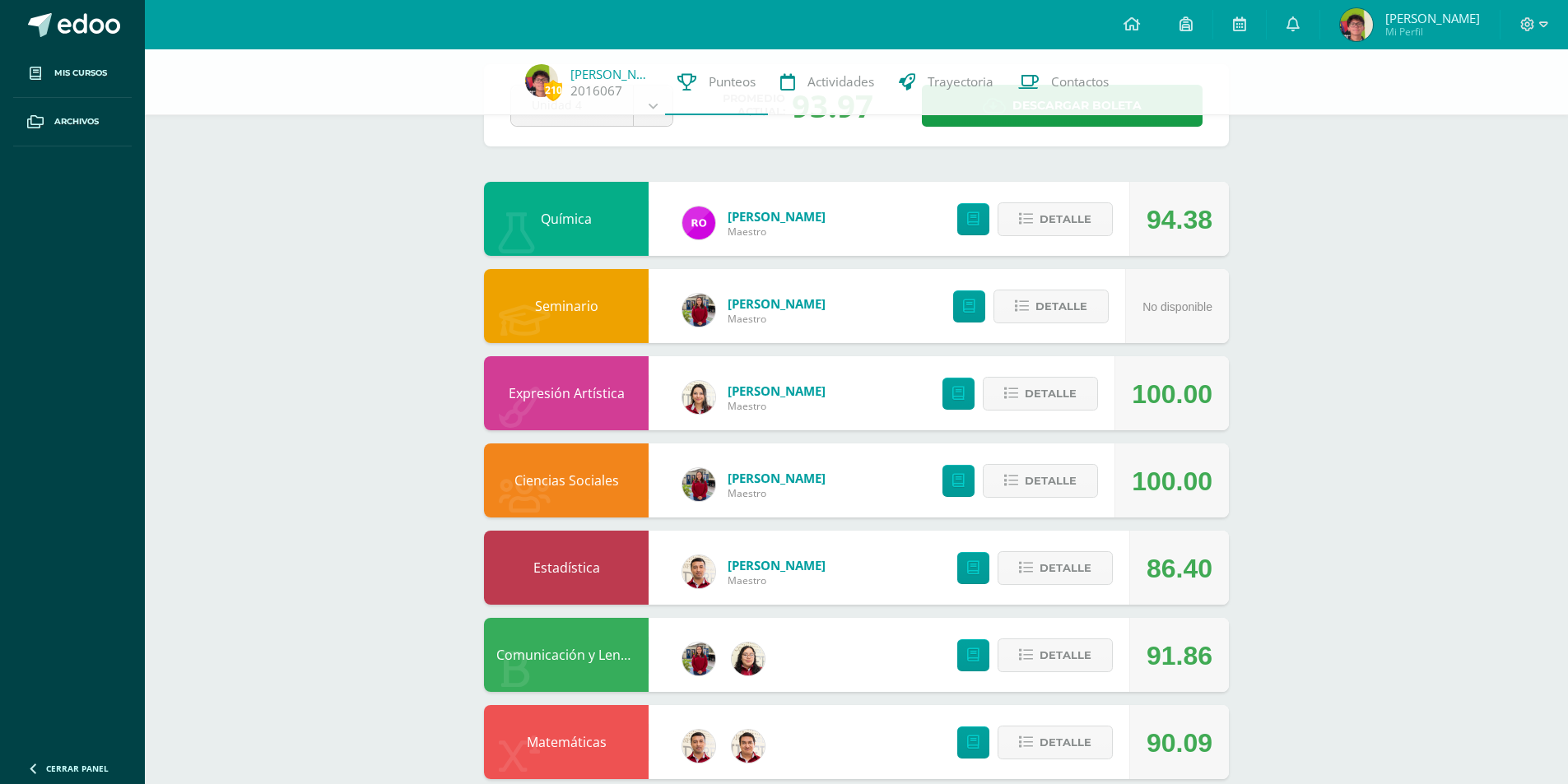
scroll to position [0, 0]
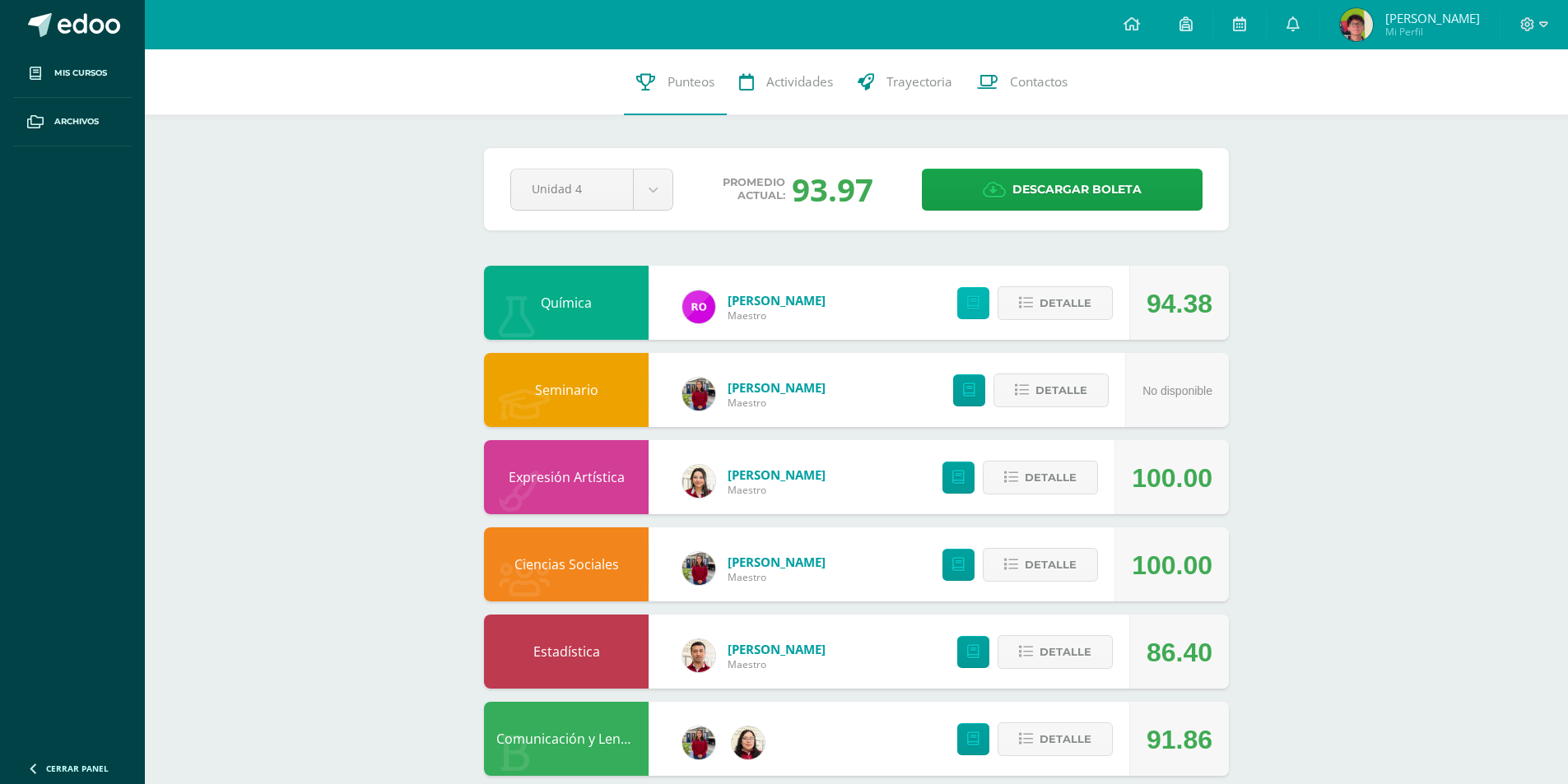
click at [974, 299] on icon at bounding box center [973, 303] width 12 height 14
click at [1247, 20] on icon at bounding box center [1239, 23] width 13 height 15
click at [1136, 16] on link at bounding box center [1132, 24] width 56 height 49
